Goal: Register for event/course

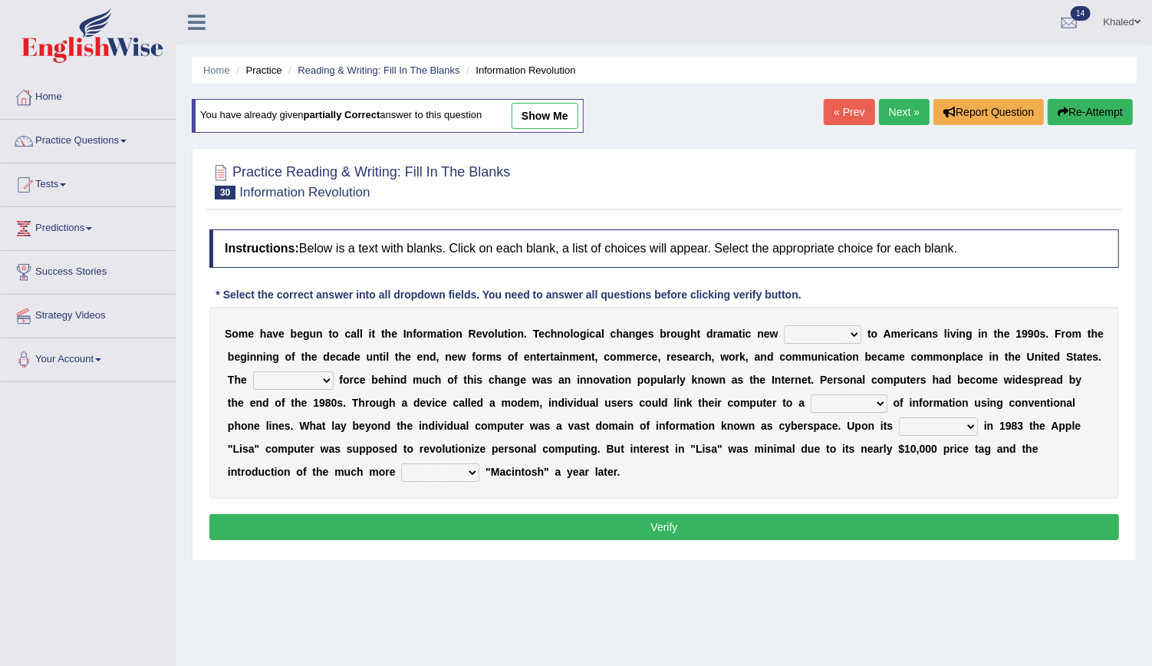
click at [796, 341] on div "S o m e h a v e b e g u n t o c a l l i t t h e I n f o r m a t i o n R e v o l…" at bounding box center [664, 403] width 910 height 192
click at [808, 334] on select "challenges puzzles options confusion" at bounding box center [822, 334] width 77 height 18
select select "options"
click at [784, 325] on select "challenges puzzles options confusion" at bounding box center [822, 334] width 77 height 18
click at [813, 328] on select "challenges puzzles options confusion" at bounding box center [822, 334] width 77 height 18
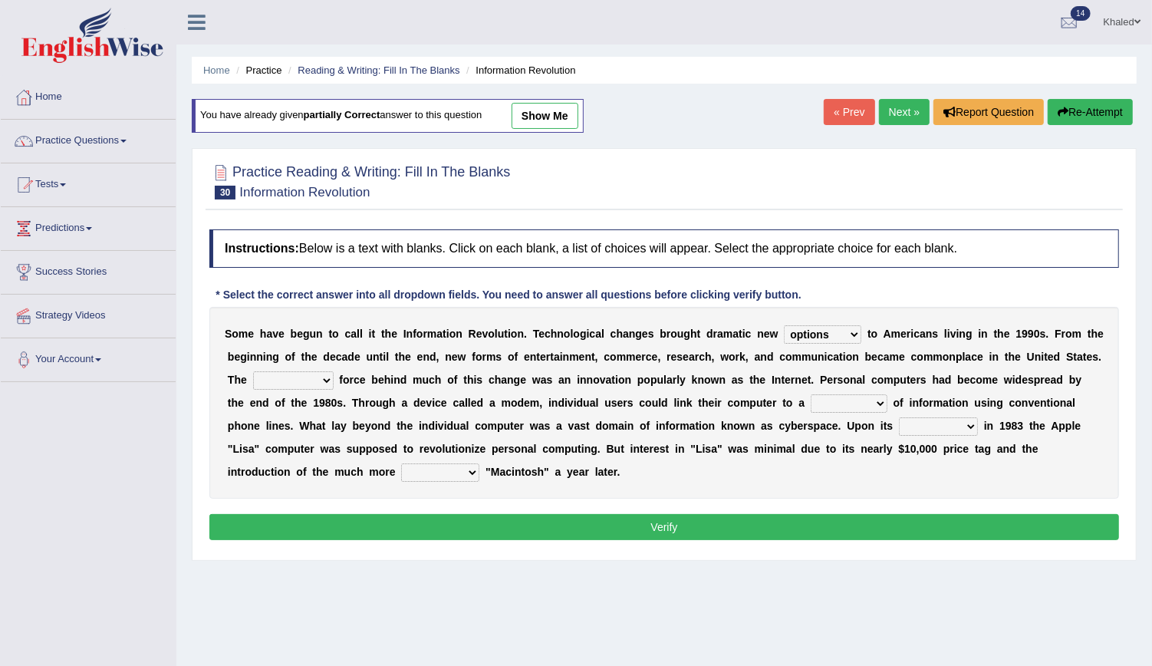
click at [813, 328] on select "challenges puzzles options confusion" at bounding box center [822, 334] width 77 height 18
click at [268, 367] on div "S o m e h a v e b e g u n t o c a l l i t t h e I n f o r m a t i o n R e v o l…" at bounding box center [664, 403] width 910 height 192
click at [285, 381] on select "unremitting uninspiring driving insinuating" at bounding box center [293, 380] width 81 height 18
select select "driving"
click at [253, 371] on select "unremitting uninspiring driving insinuating" at bounding box center [293, 380] width 81 height 18
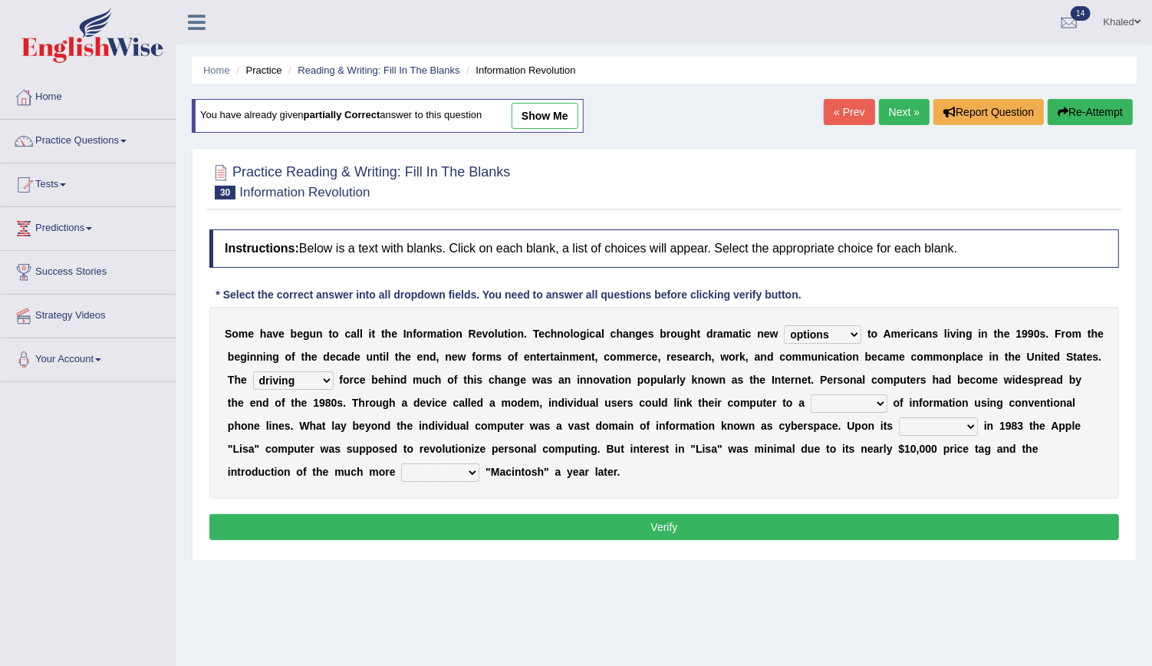
click at [811, 407] on select "magnitude bulk wealth volume" at bounding box center [849, 403] width 77 height 18
select select "wealth"
click at [811, 394] on select "magnitude bulk wealth volume" at bounding box center [849, 403] width 77 height 18
click at [899, 426] on select "relief release publication emission" at bounding box center [938, 426] width 79 height 18
select select "release"
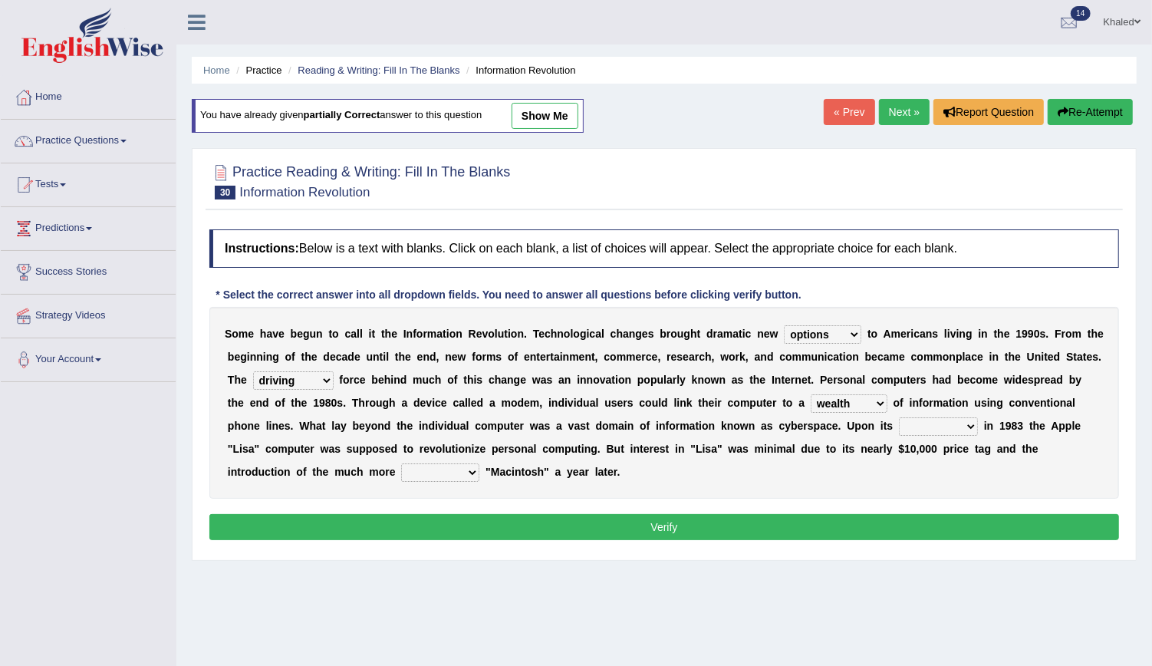
click at [899, 417] on select "relief release publication emission" at bounding box center [938, 426] width 79 height 18
click at [479, 463] on select "convenient affordable advanced formidable" at bounding box center [440, 472] width 78 height 18
select select "affordable"
click at [479, 463] on select "convenient affordable advanced formidable" at bounding box center [440, 472] width 78 height 18
click at [913, 532] on button "Verify" at bounding box center [664, 527] width 910 height 26
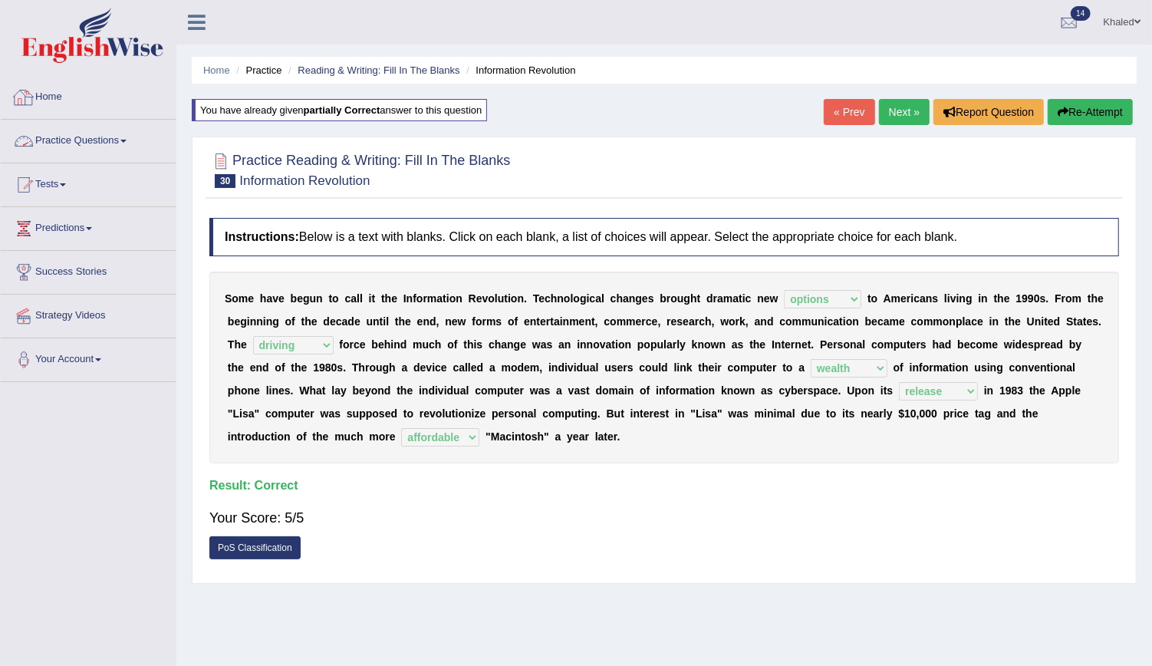
click at [36, 113] on link "Home" at bounding box center [88, 95] width 175 height 38
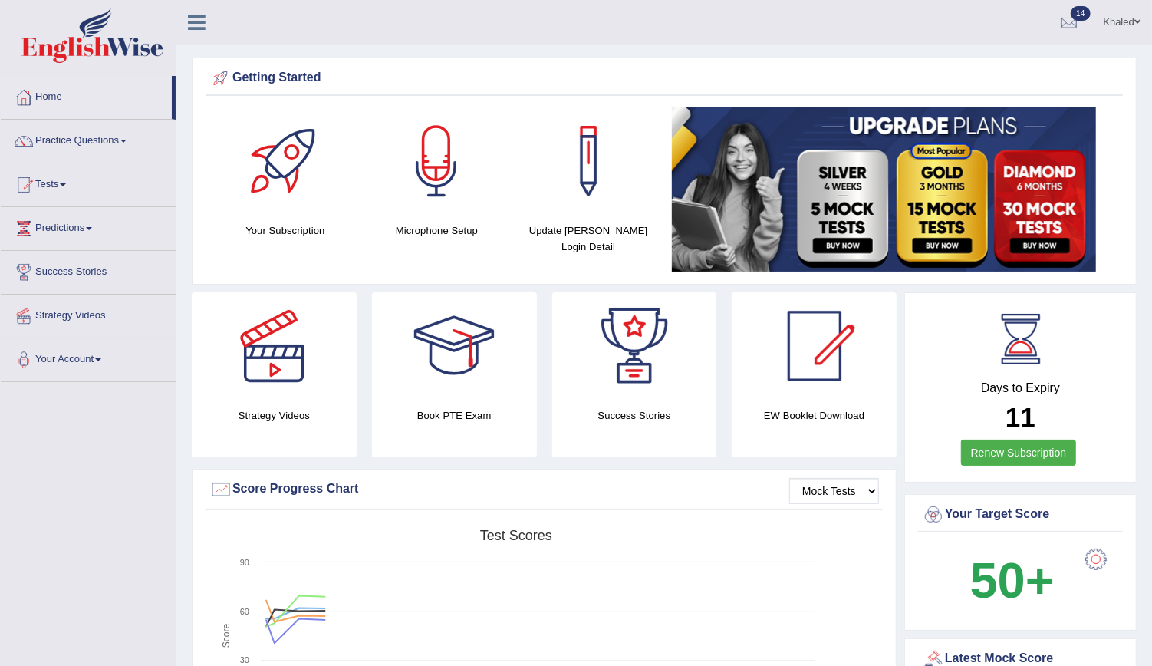
click at [49, 176] on link "Tests" at bounding box center [88, 182] width 175 height 38
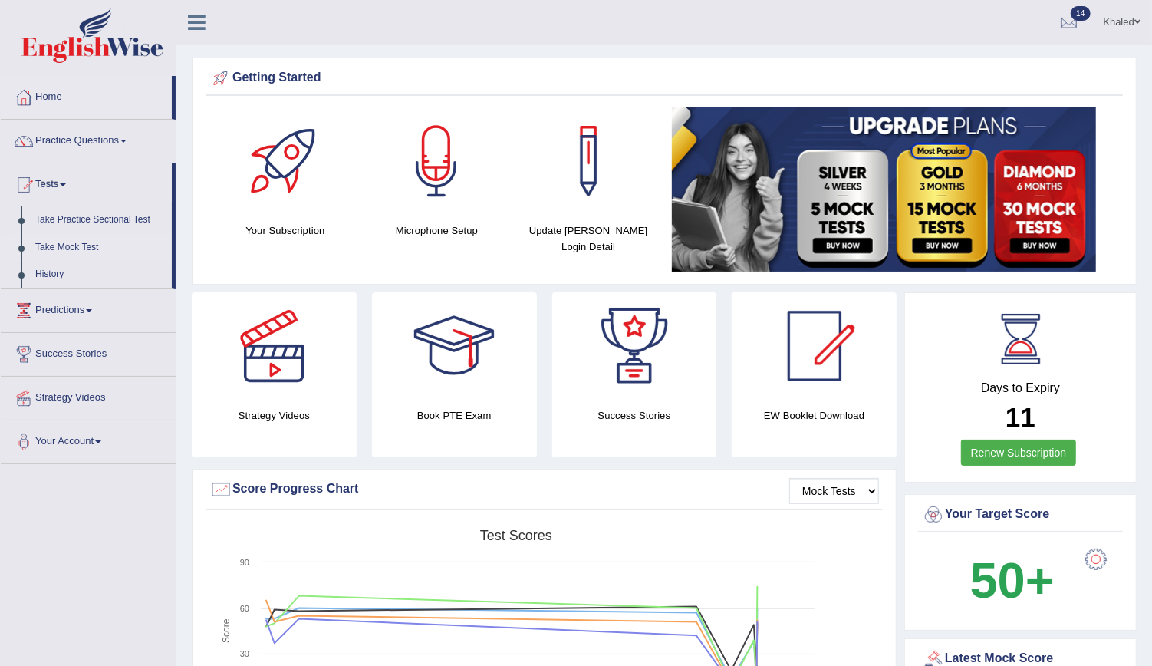
click at [76, 247] on link "Take Mock Test" at bounding box center [99, 248] width 143 height 28
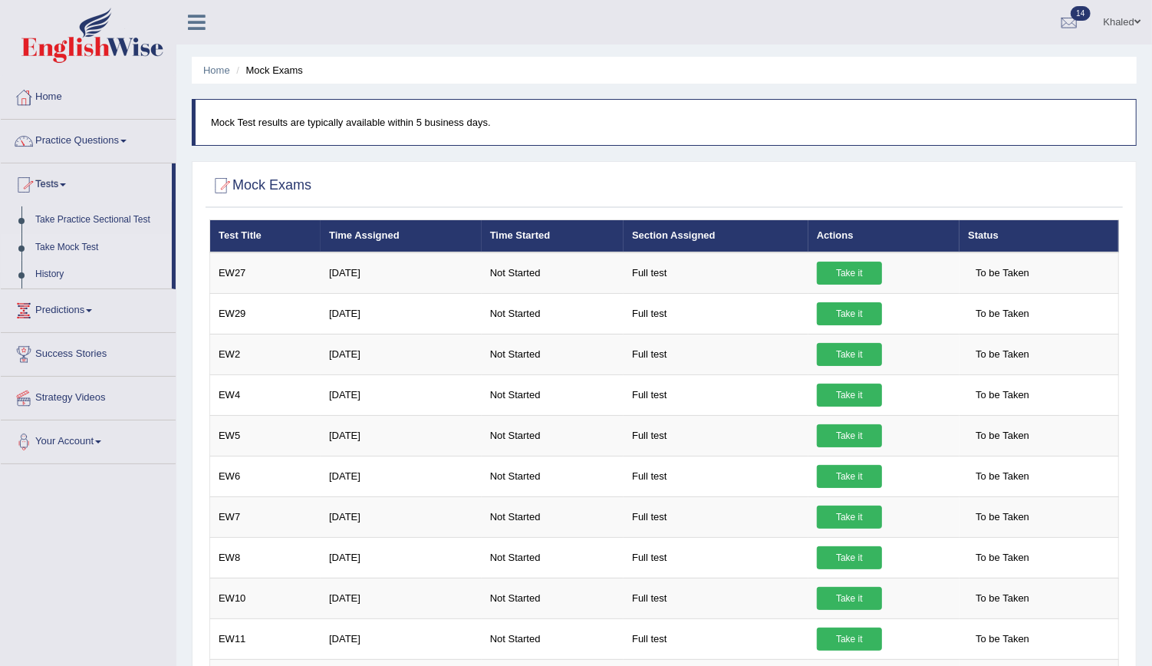
click at [51, 266] on link "History" at bounding box center [99, 275] width 143 height 28
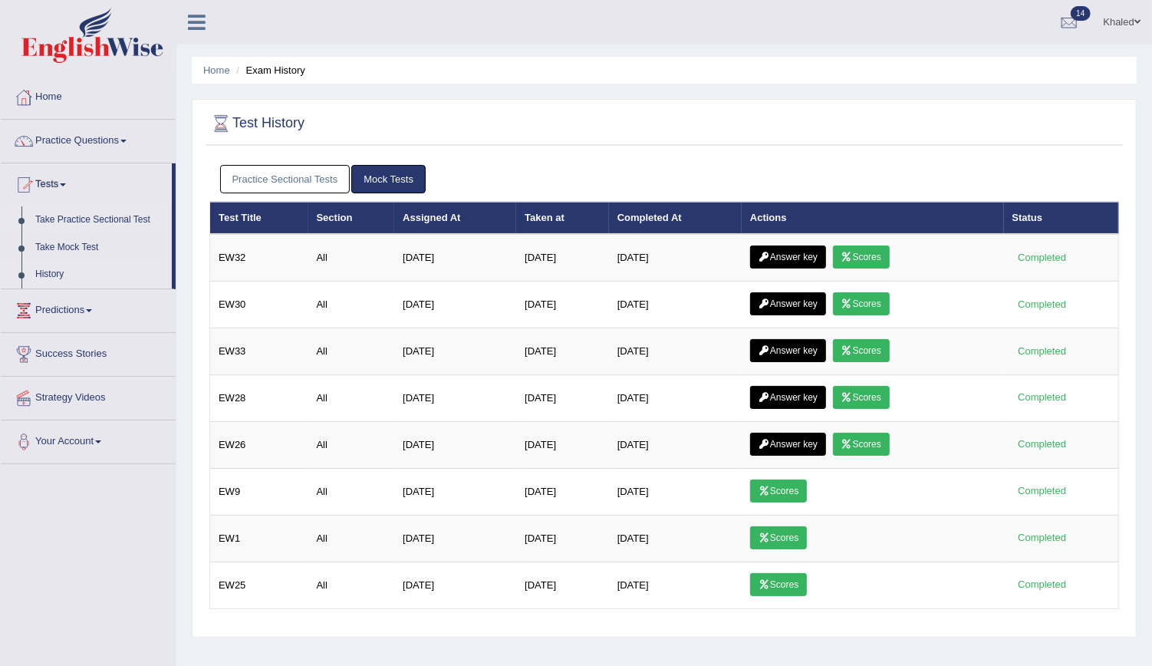
click at [64, 211] on link "Take Practice Sectional Test" at bounding box center [99, 220] width 143 height 28
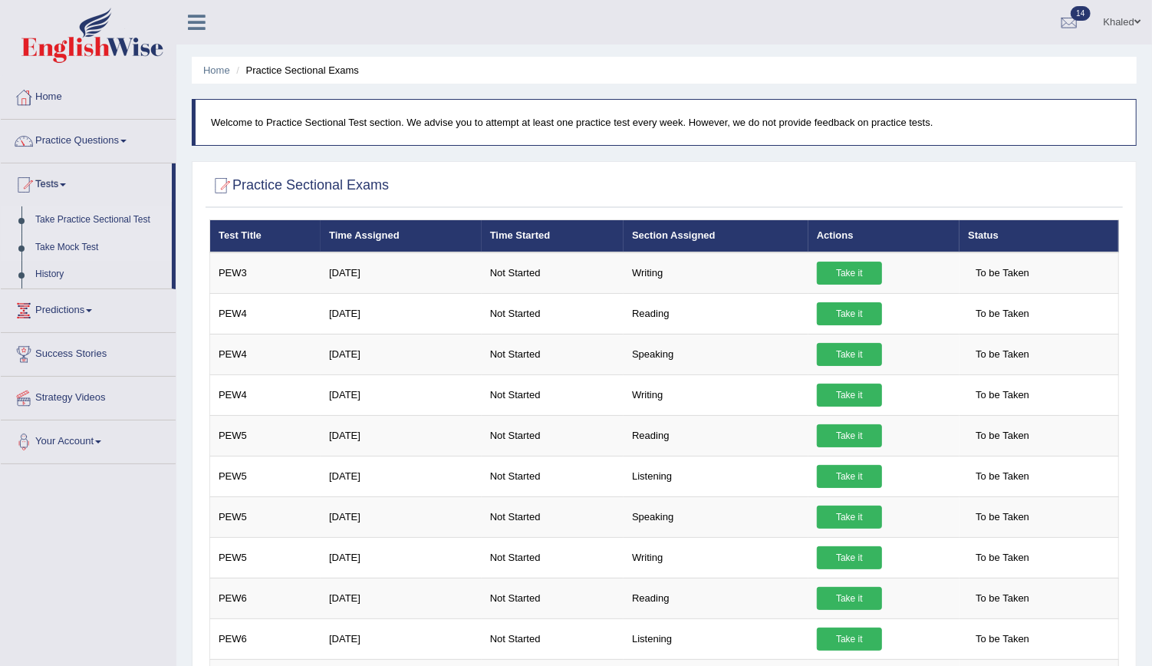
click at [58, 246] on link "Take Mock Test" at bounding box center [99, 248] width 143 height 28
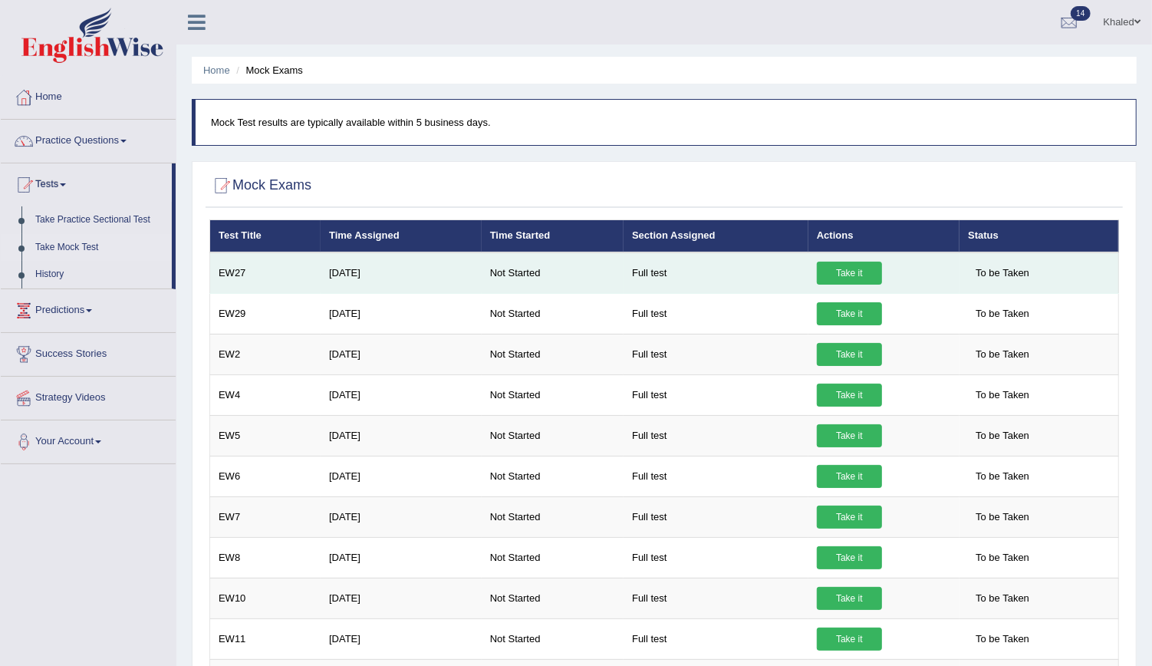
click at [849, 268] on link "Take it" at bounding box center [849, 273] width 65 height 23
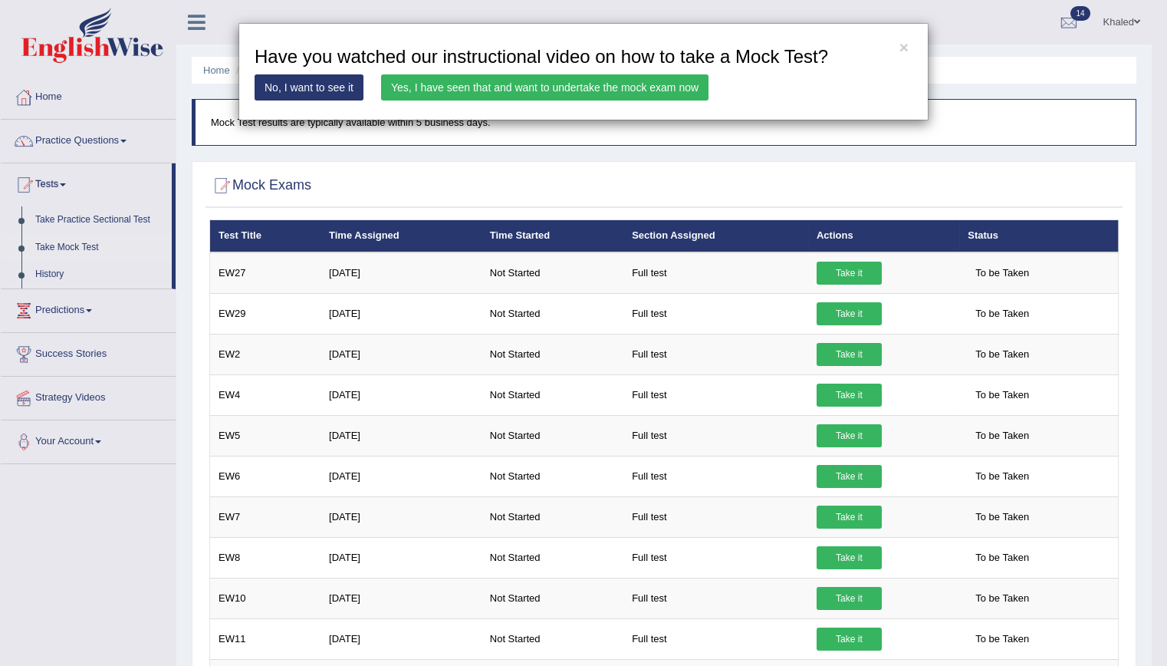
click at [324, 83] on link "No, I want to see it" at bounding box center [309, 87] width 109 height 26
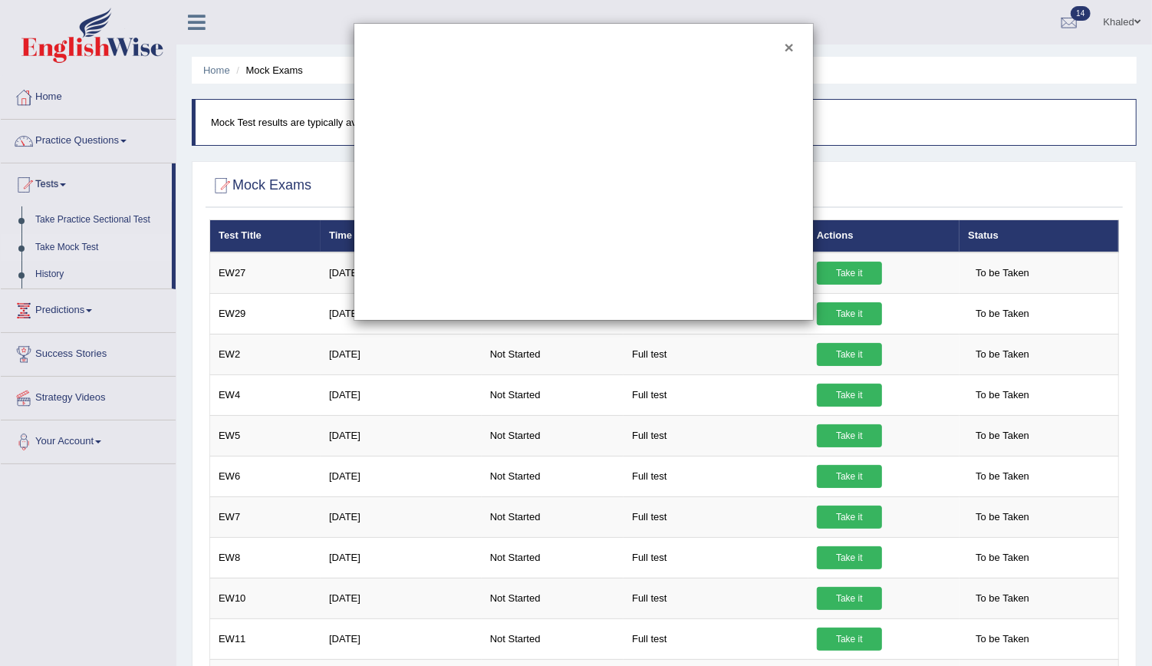
click at [789, 52] on button "×" at bounding box center [789, 47] width 9 height 16
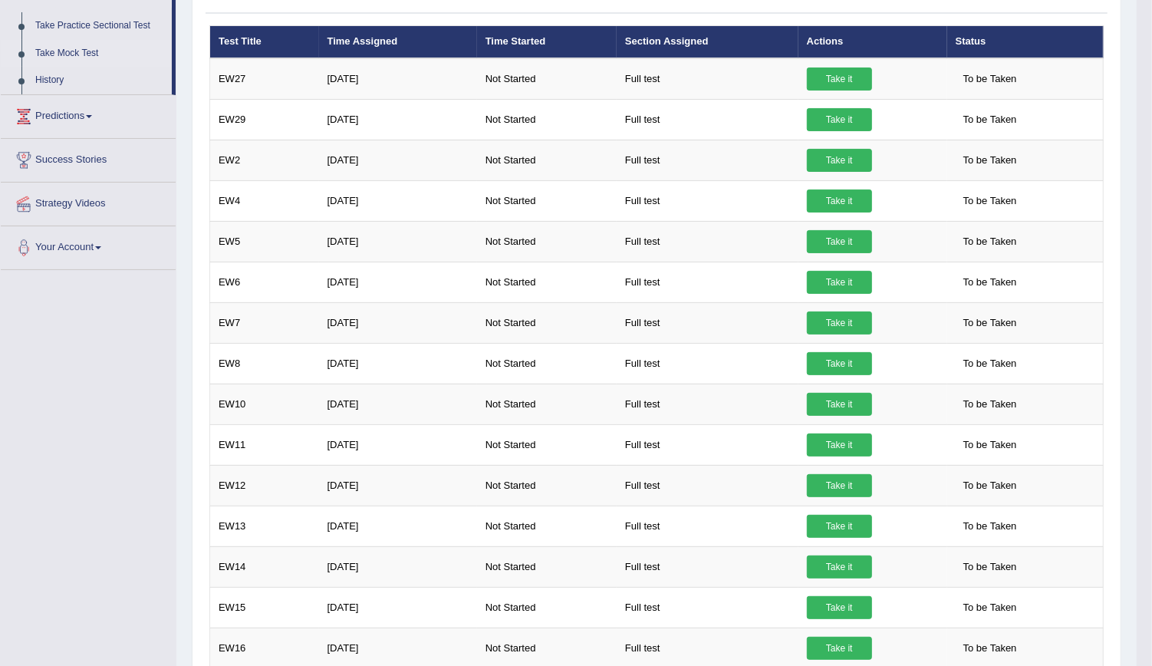
scroll to position [165, 0]
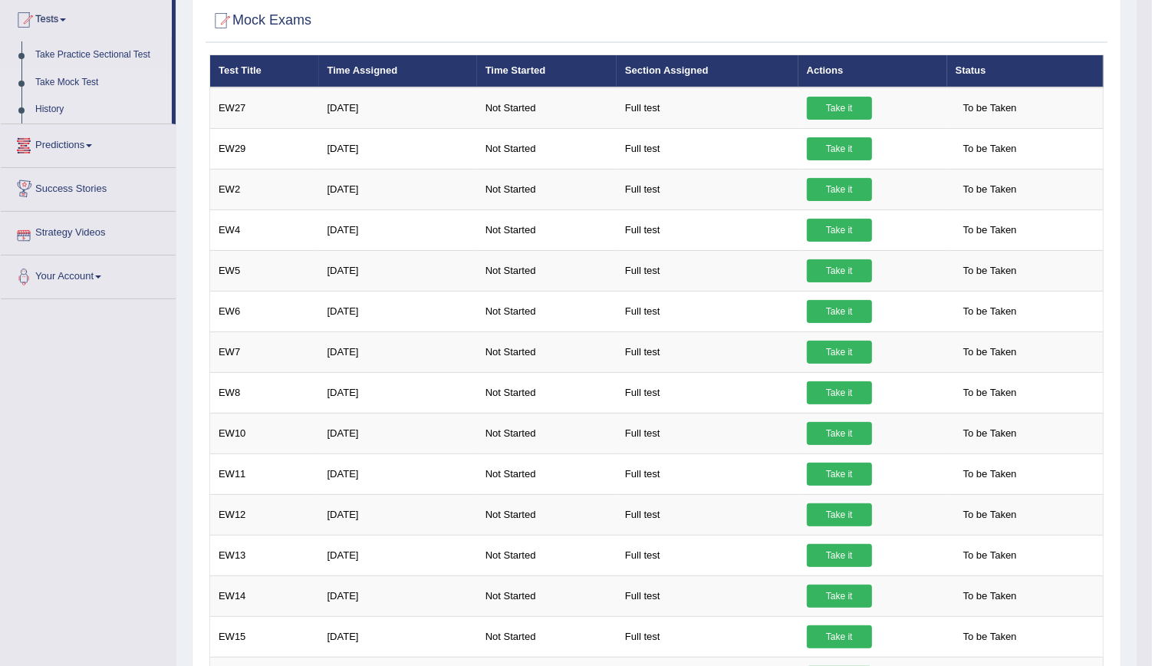
click at [51, 117] on link "History" at bounding box center [99, 110] width 143 height 28
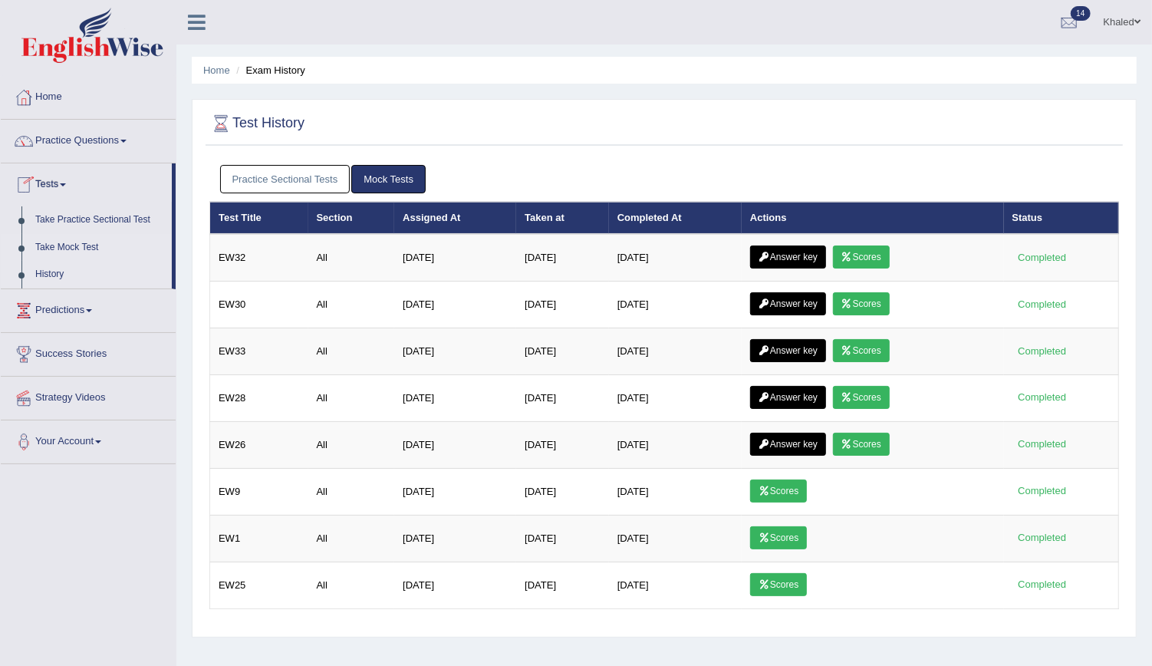
click at [52, 252] on link "Take Mock Test" at bounding box center [99, 248] width 143 height 28
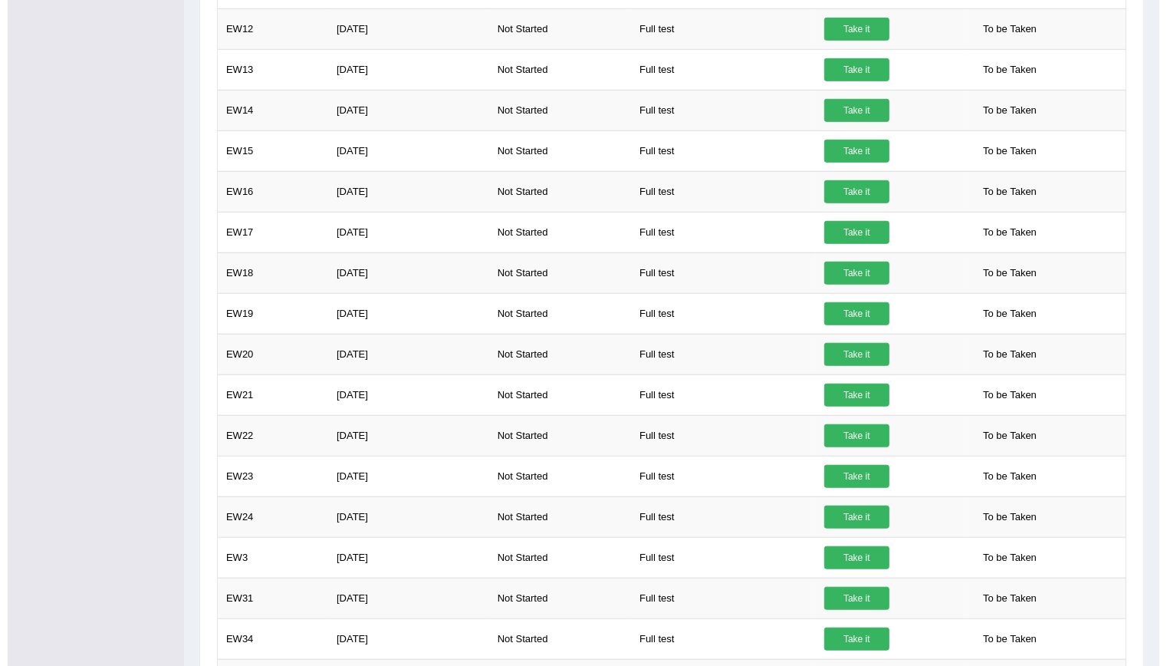
scroll to position [753, 0]
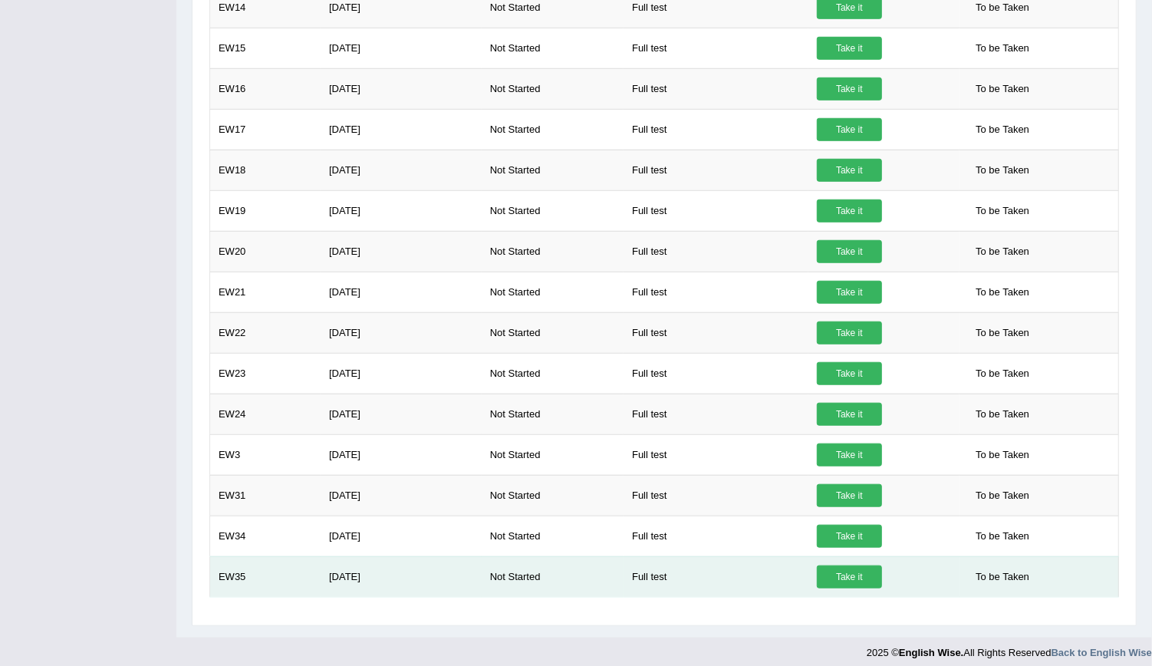
click at [837, 572] on link "Take it" at bounding box center [849, 576] width 65 height 23
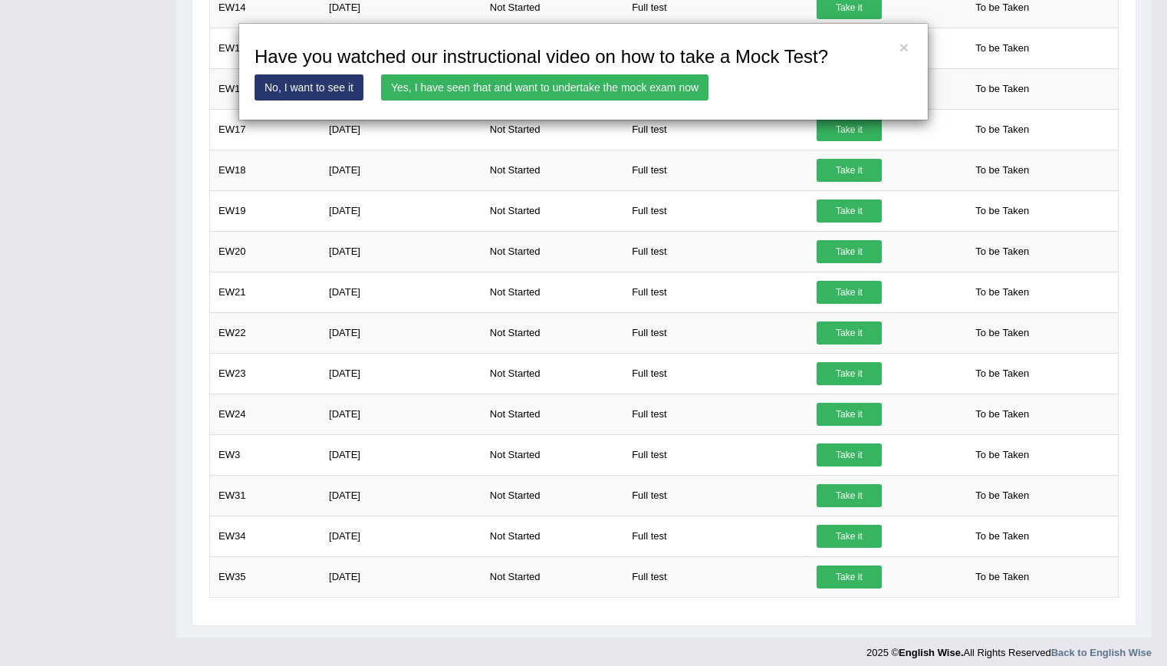
click at [487, 94] on link "Yes, I have seen that and want to undertake the mock exam now" at bounding box center [545, 87] width 328 height 26
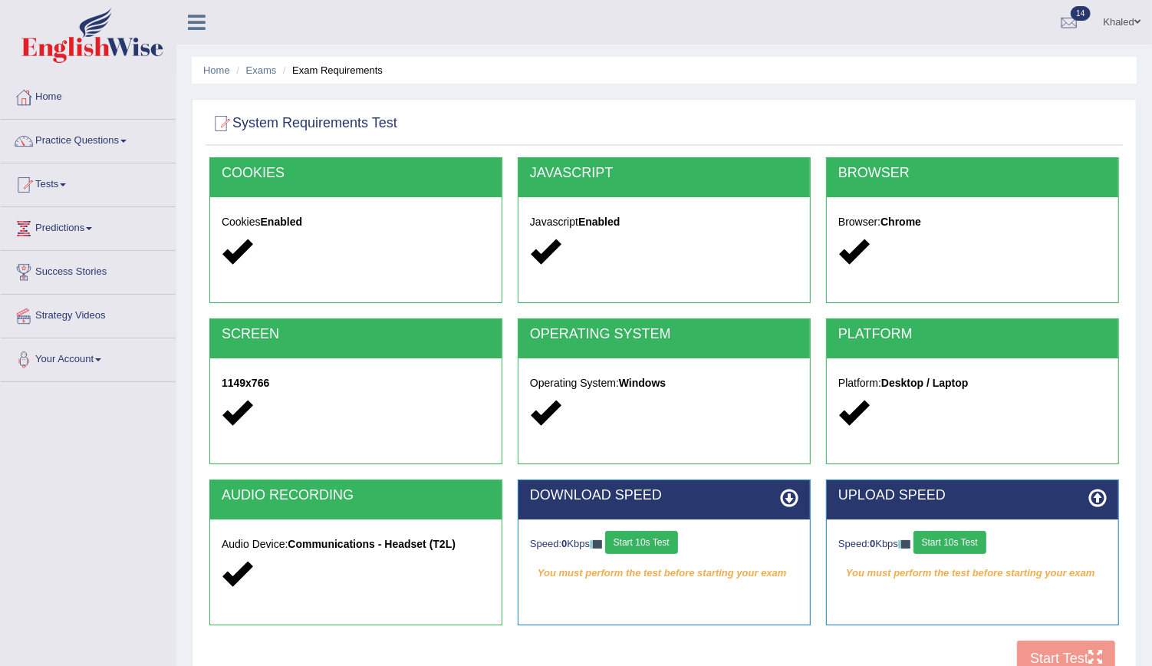
click at [642, 538] on button "Start 10s Test" at bounding box center [641, 542] width 73 height 23
click at [947, 538] on div "Speed: 0 Kbps Start 10s Test" at bounding box center [972, 544] width 268 height 27
click at [947, 538] on button "Start 10s Test" at bounding box center [950, 542] width 73 height 23
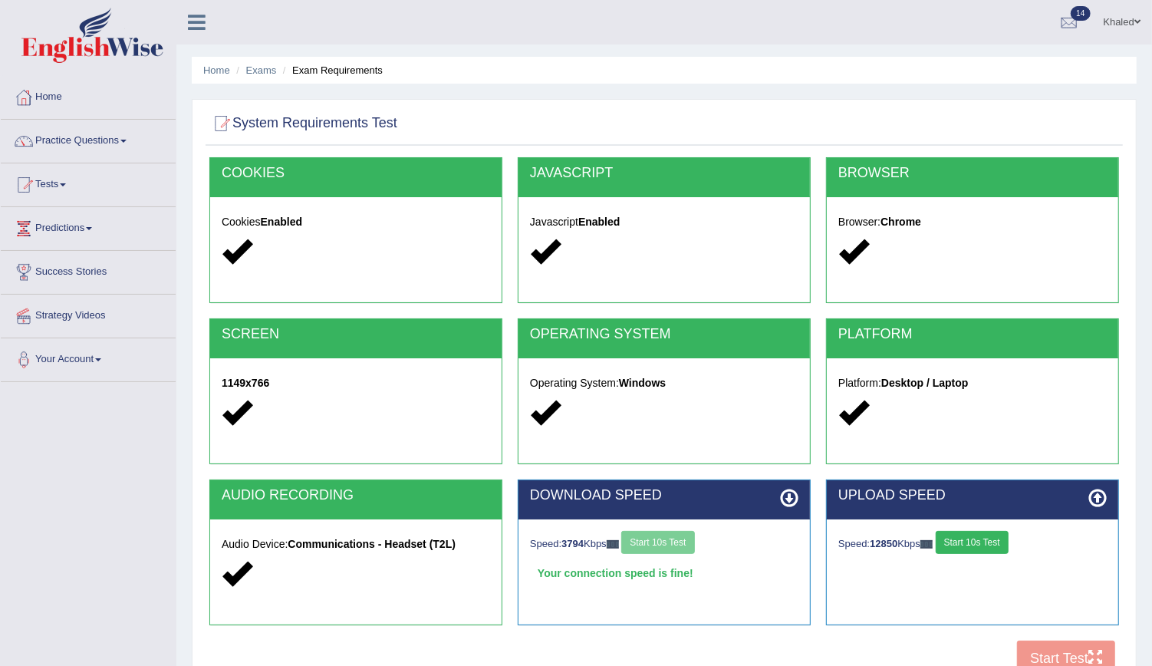
scroll to position [139, 0]
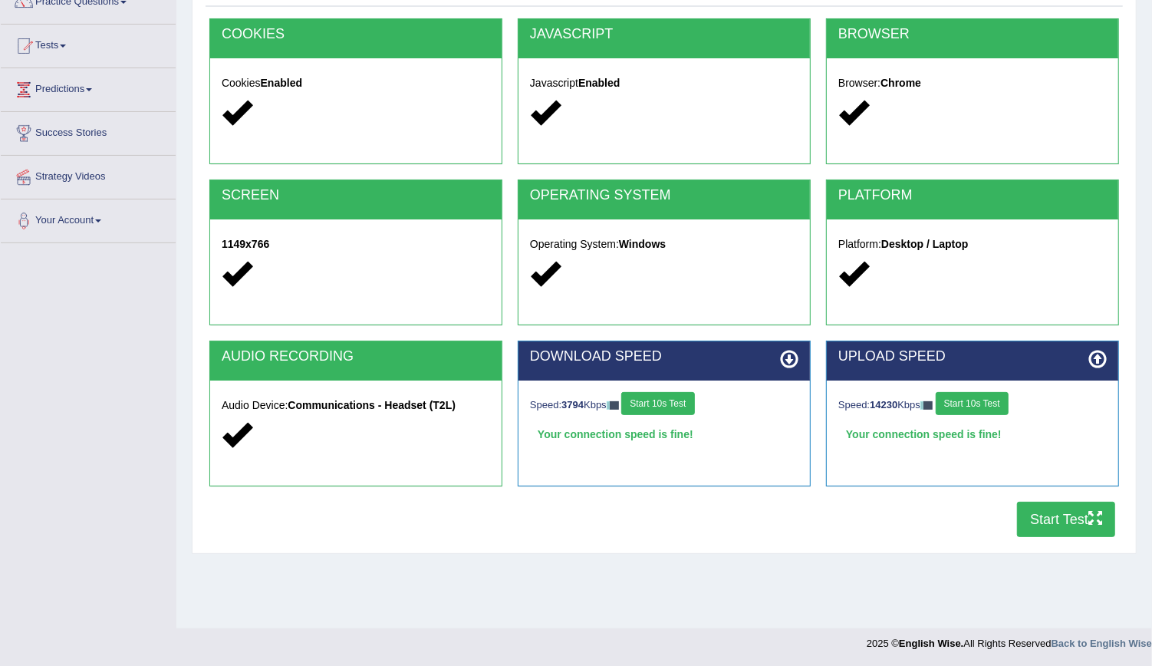
click at [1082, 525] on button "Start Test" at bounding box center [1066, 519] width 98 height 35
